Goal: Information Seeking & Learning: Understand process/instructions

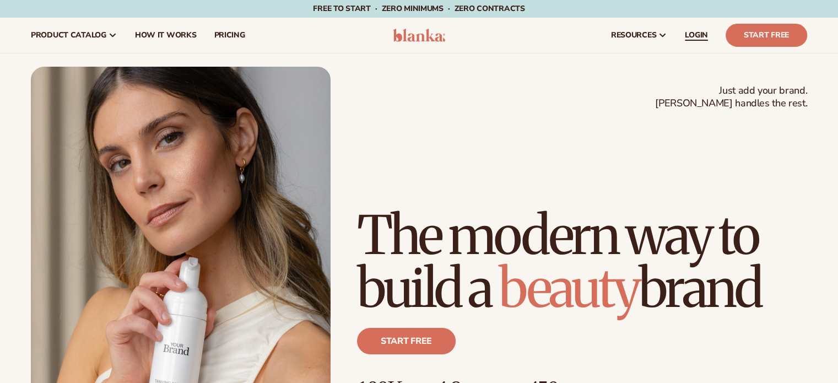
click at [701, 31] on span "LOGIN" at bounding box center [696, 35] width 23 height 9
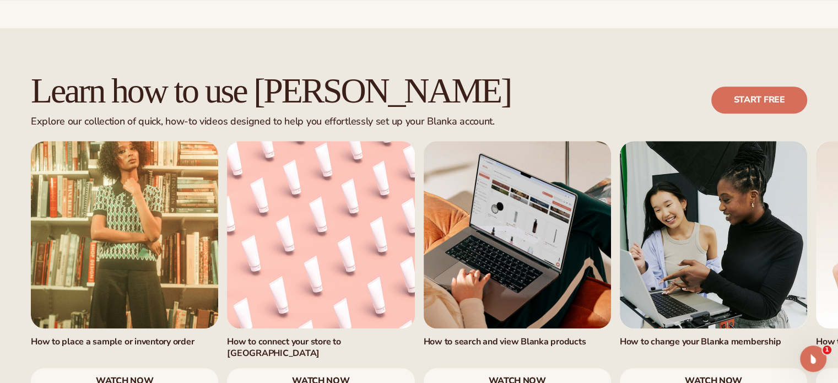
scroll to position [661, 0]
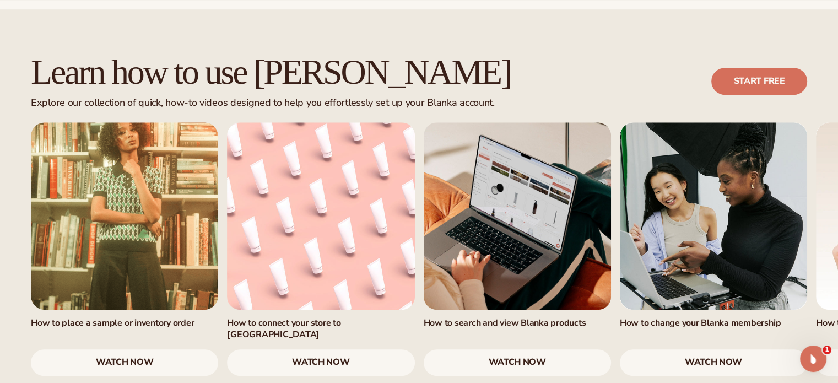
drag, startPoint x: 577, startPoint y: 340, endPoint x: 357, endPoint y: 332, distance: 220.0
click at [357, 332] on div "Learn how to use Blanka Explore our collection of quick, how-to videos designed…" at bounding box center [419, 214] width 838 height 411
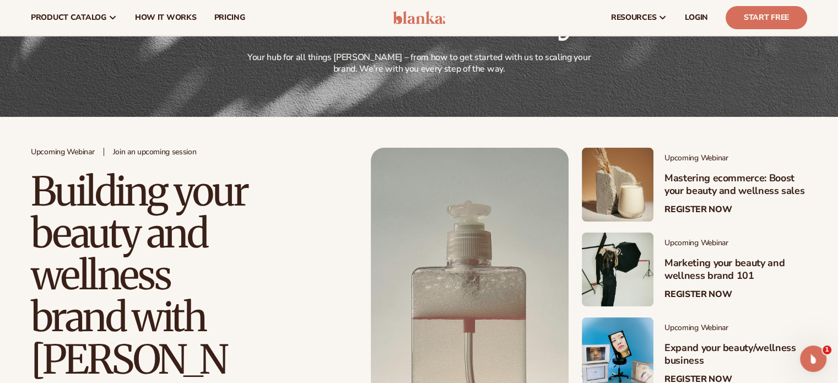
scroll to position [0, 0]
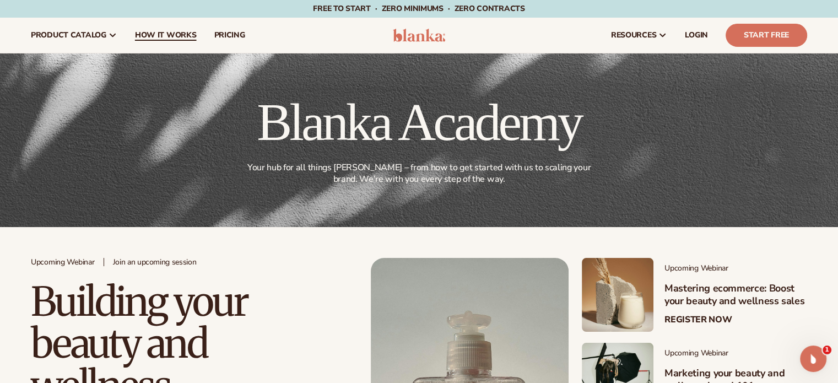
click at [170, 34] on span "How It Works" at bounding box center [166, 35] width 62 height 9
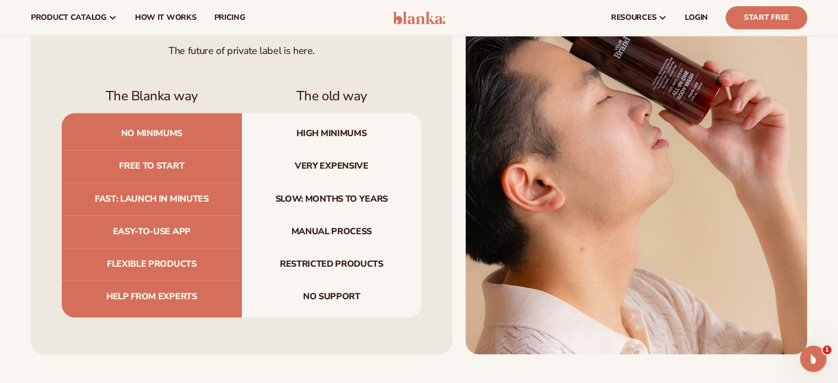
scroll to position [1157, 0]
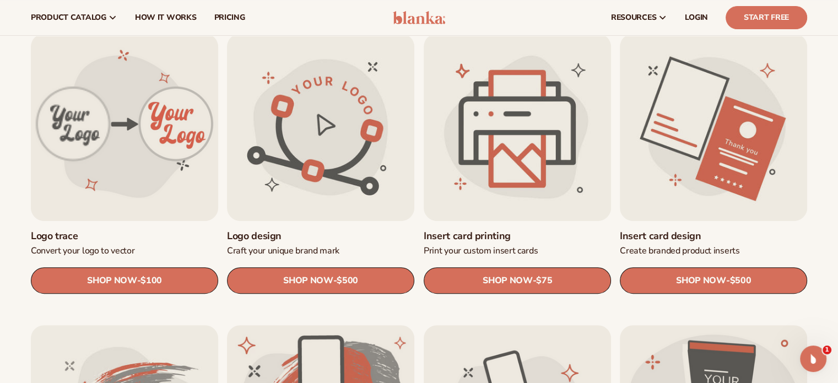
scroll to position [331, 0]
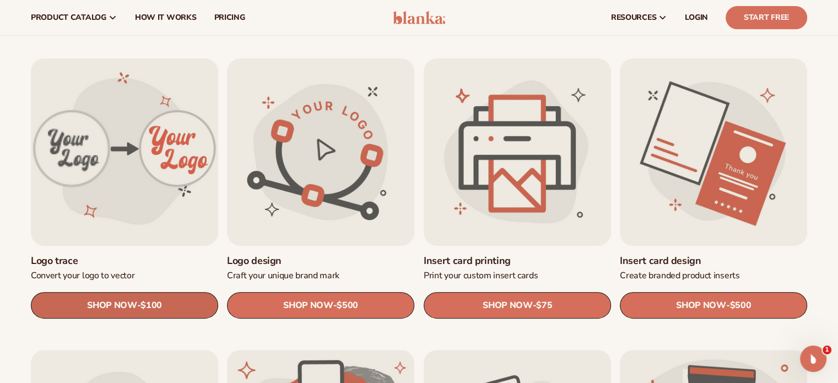
click at [99, 301] on span "SHOP NOW" at bounding box center [112, 305] width 50 height 10
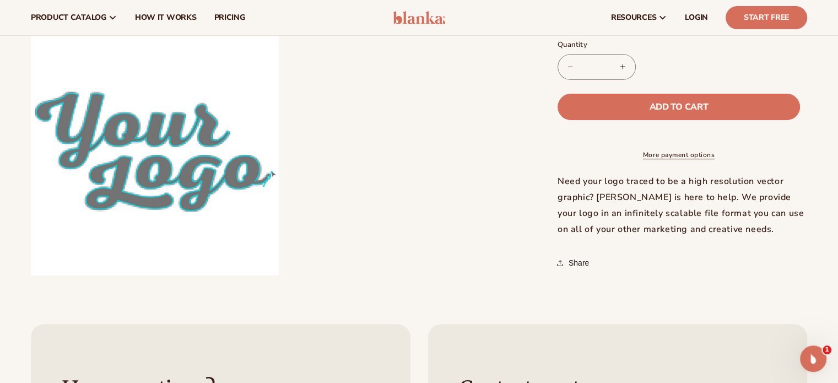
scroll to position [331, 0]
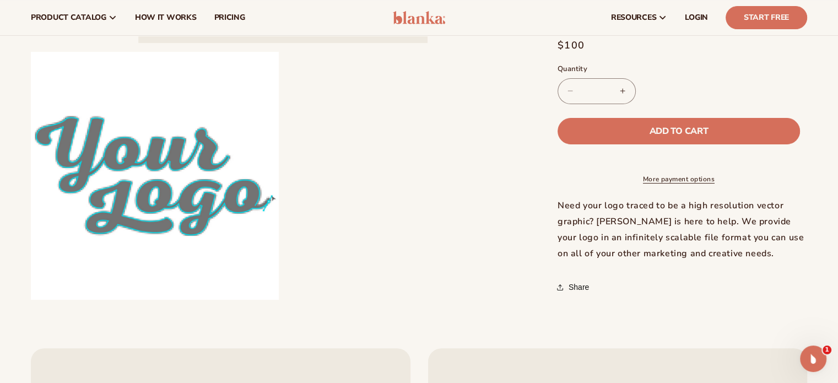
click at [514, 109] on ul "Open media 1 in modal Open media 2 in modal" at bounding box center [283, 27] width 505 height 546
